Goal: Navigation & Orientation: Understand site structure

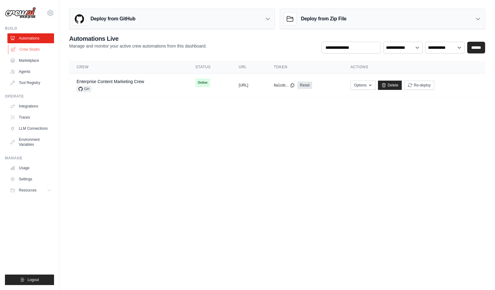
click at [28, 51] on link "Crew Studio" at bounding box center [31, 49] width 47 height 10
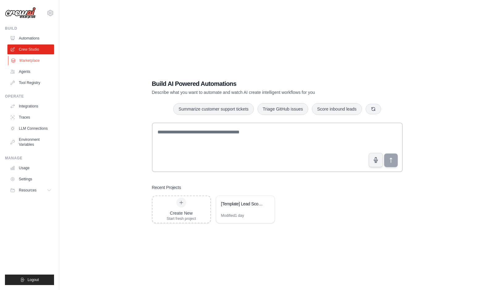
click at [28, 60] on link "Marketplace" at bounding box center [31, 61] width 47 height 10
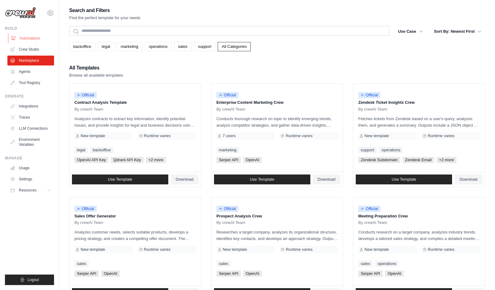
click at [34, 38] on link "Automations" at bounding box center [31, 38] width 47 height 10
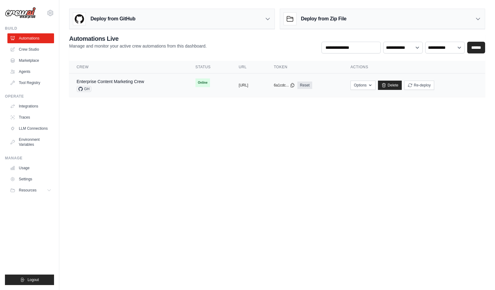
click at [141, 90] on div "GH" at bounding box center [111, 89] width 68 height 6
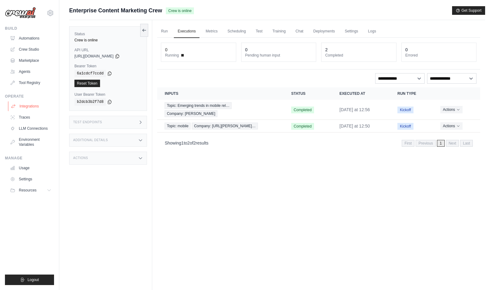
click at [25, 104] on link "Integrations" at bounding box center [31, 106] width 47 height 10
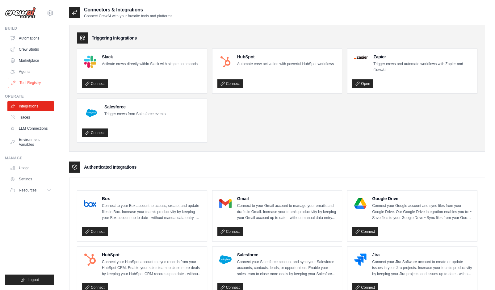
click at [33, 83] on link "Tool Registry" at bounding box center [31, 83] width 47 height 10
